Goal: Register for event/course

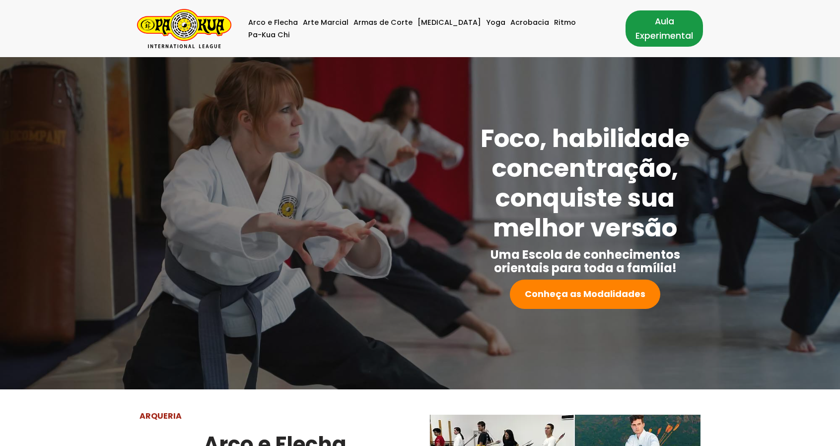
click at [631, 20] on link "Aula Experimental" at bounding box center [663, 28] width 77 height 36
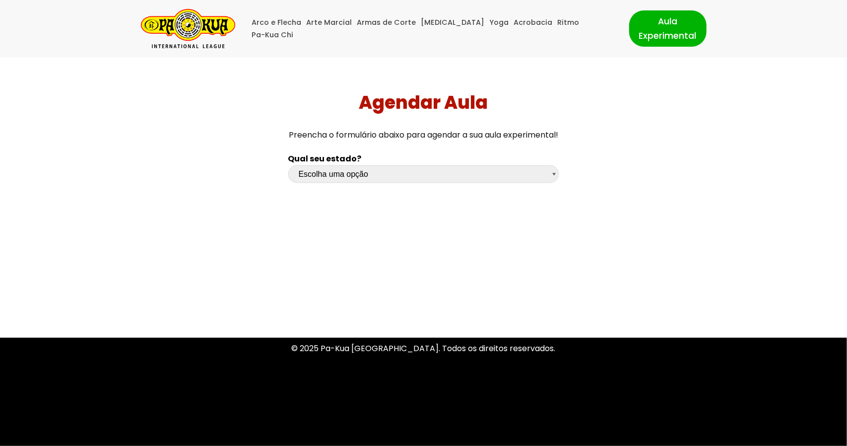
click at [370, 173] on select "Escolha uma opção Rio Grande do Sul Santa Catarina Paraná São Paulo Rio de Jane…" at bounding box center [423, 173] width 271 height 17
select select "df"
click at [288, 165] on select "Escolha uma opção Rio Grande do Sul Santa Catarina Paraná São Paulo Rio de Jane…" at bounding box center [423, 173] width 271 height 17
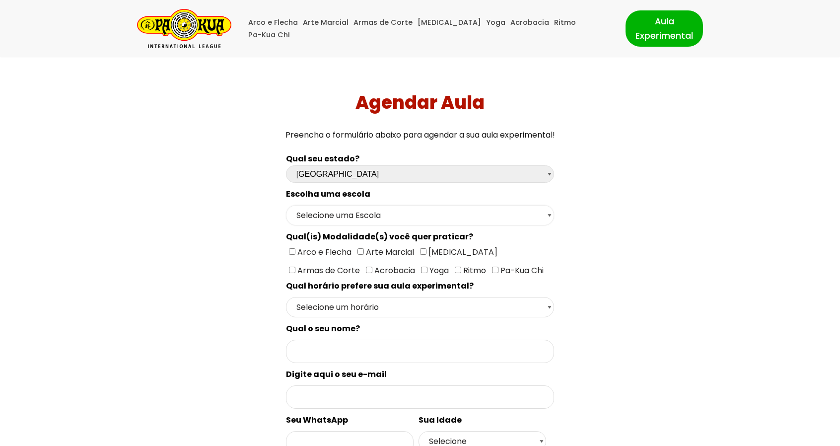
click at [345, 221] on select "Selecione uma Escola Brasília - Escola Brasília" at bounding box center [420, 215] width 268 height 20
select select "Brasília - Escola Brasília"
click at [286, 205] on select "Selecione uma Escola Brasília - Escola Brasília" at bounding box center [420, 215] width 268 height 20
